Goal: Task Accomplishment & Management: Use online tool/utility

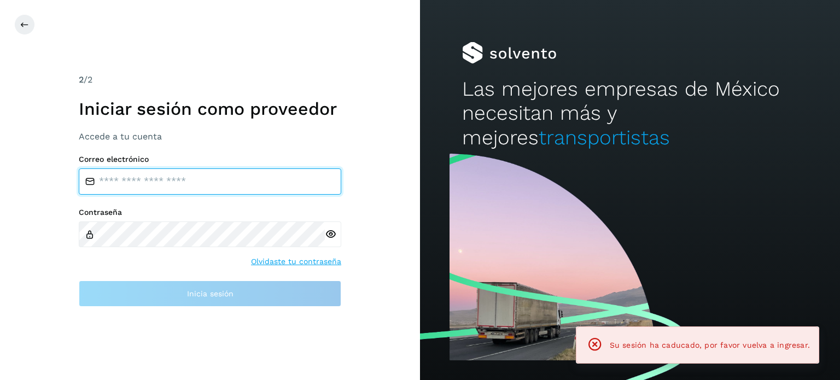
click at [195, 188] on input "email" at bounding box center [210, 181] width 262 height 26
type input "**********"
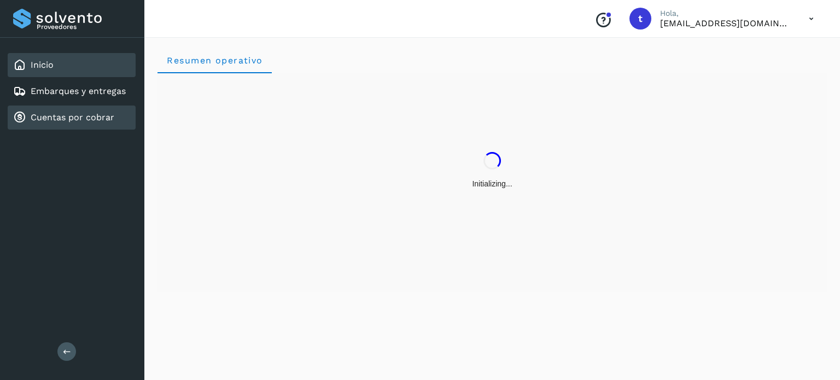
click at [87, 107] on div "Cuentas por cobrar" at bounding box center [72, 117] width 128 height 24
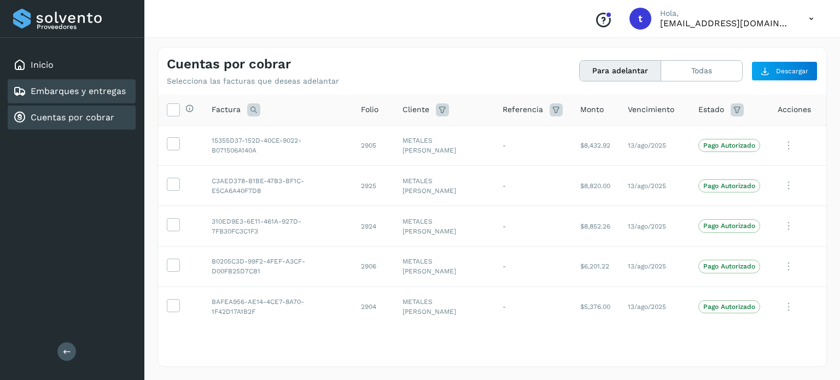
click at [74, 97] on div "Embarques y entregas" at bounding box center [69, 91] width 113 height 13
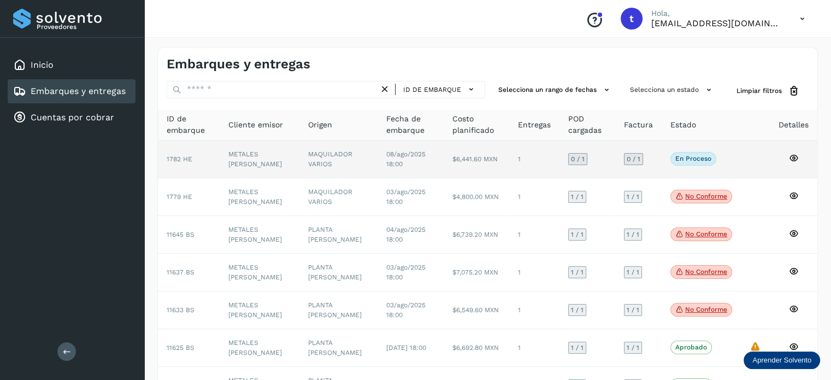
click at [400, 167] on td "08/ago/2025 18:00" at bounding box center [411, 159] width 67 height 38
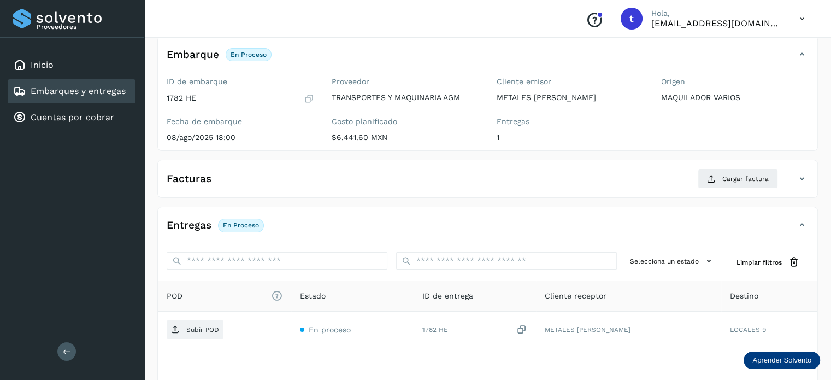
scroll to position [83, 0]
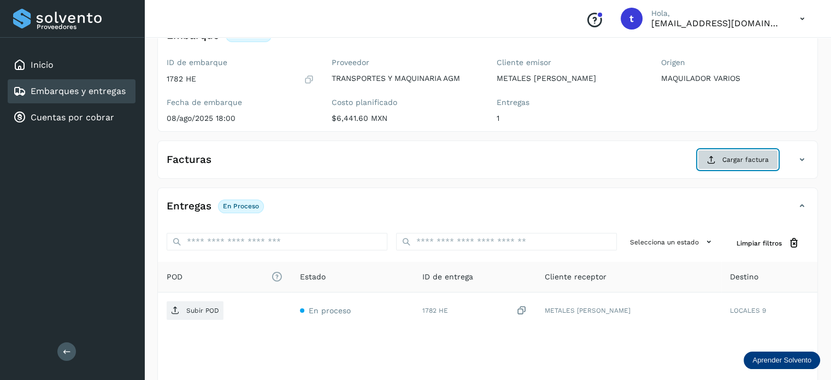
click at [746, 155] on span "Cargar factura" at bounding box center [746, 160] width 46 height 10
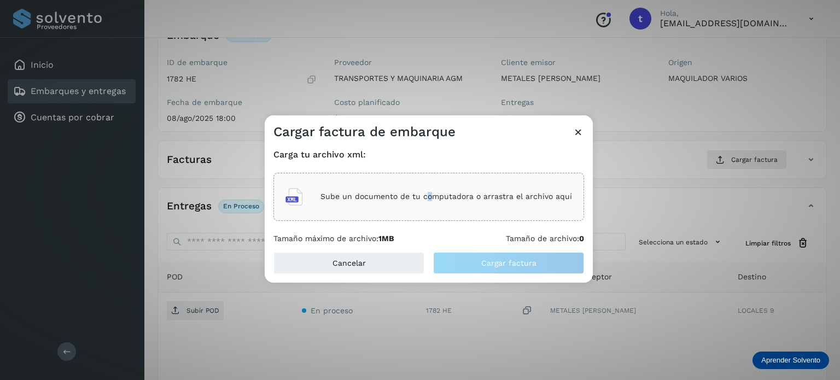
click at [430, 209] on div "Sube un documento de tu computadora o arrastra el archivo aquí" at bounding box center [428, 197] width 286 height 30
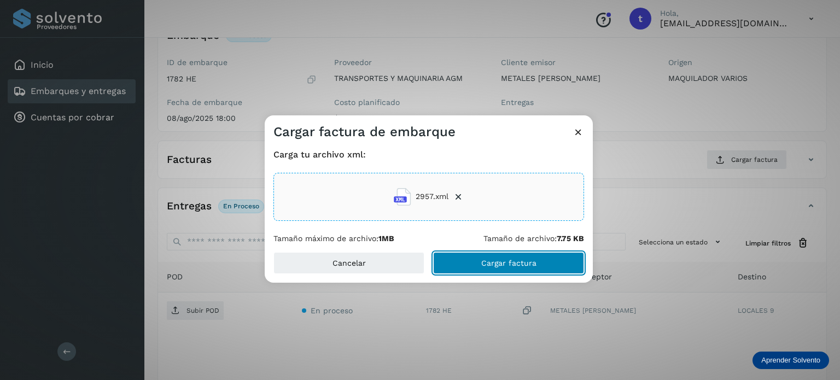
click at [470, 266] on button "Cargar factura" at bounding box center [508, 263] width 151 height 22
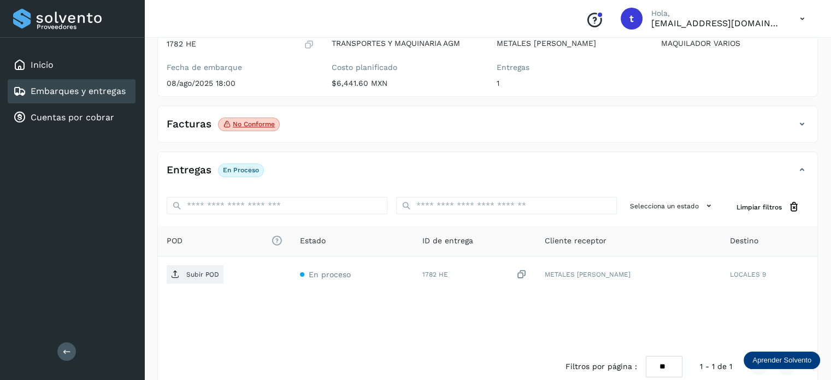
scroll to position [137, 0]
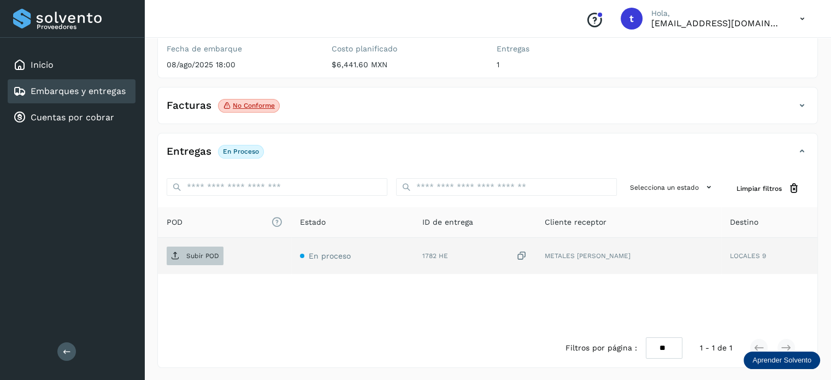
click at [210, 257] on p "Subir POD" at bounding box center [202, 256] width 33 height 8
drag, startPoint x: 81, startPoint y: 91, endPoint x: 91, endPoint y: 95, distance: 10.4
click at [82, 91] on link "Embarques y entregas" at bounding box center [78, 91] width 95 height 10
